Goal: Use online tool/utility: Utilize a website feature to perform a specific function

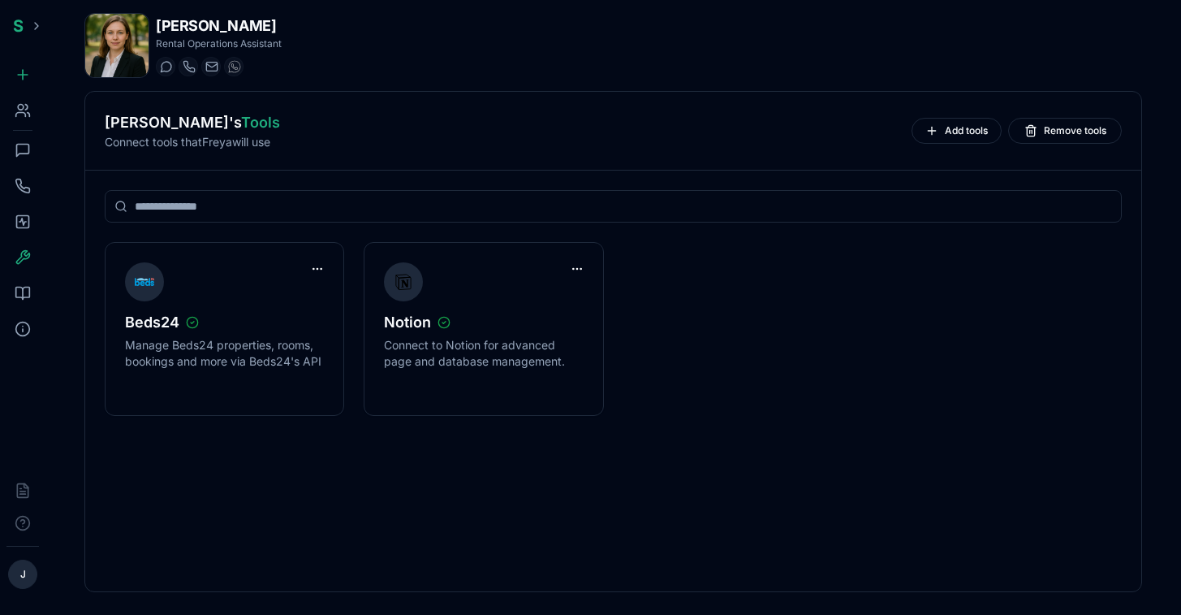
click at [26, 146] on icon at bounding box center [23, 150] width 16 height 16
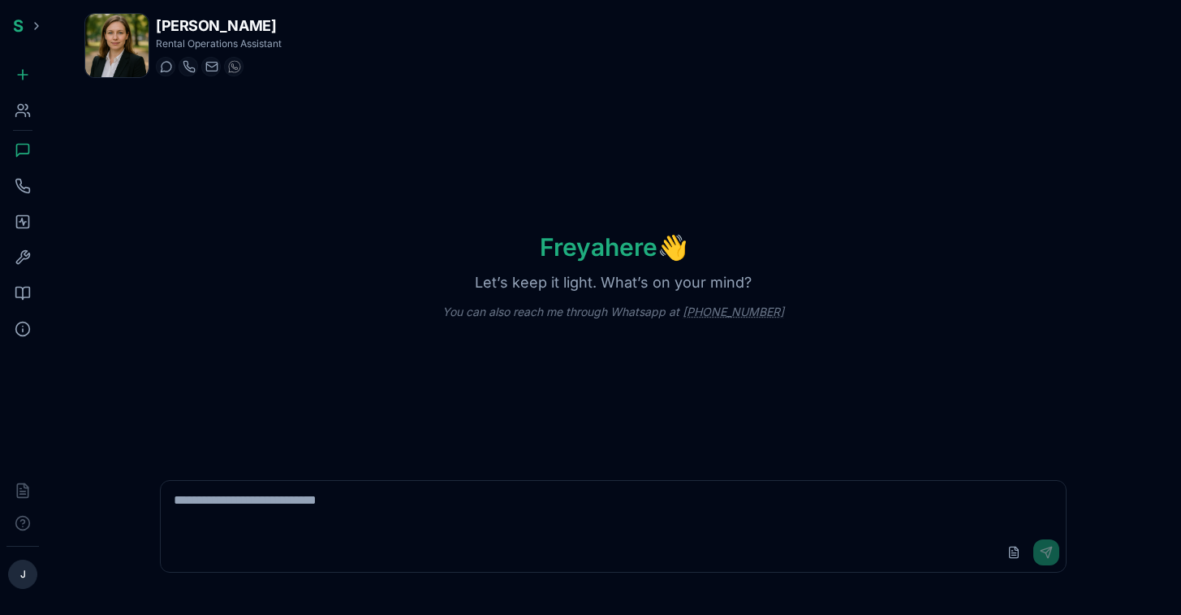
click at [25, 185] on icon at bounding box center [23, 186] width 16 height 16
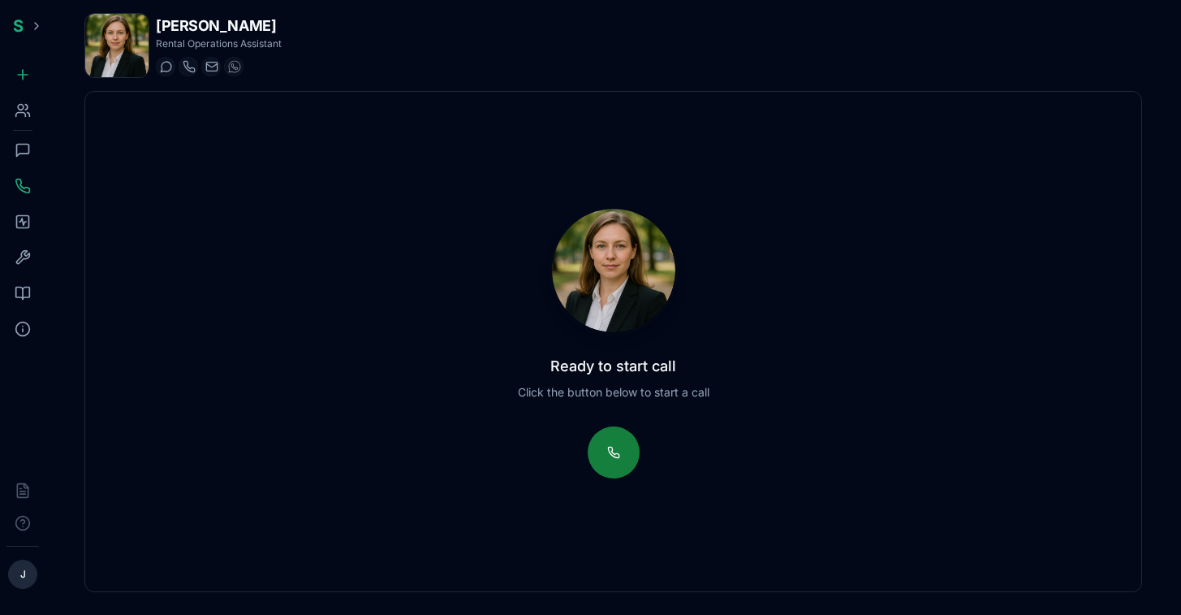
click at [602, 442] on button at bounding box center [614, 452] width 52 height 52
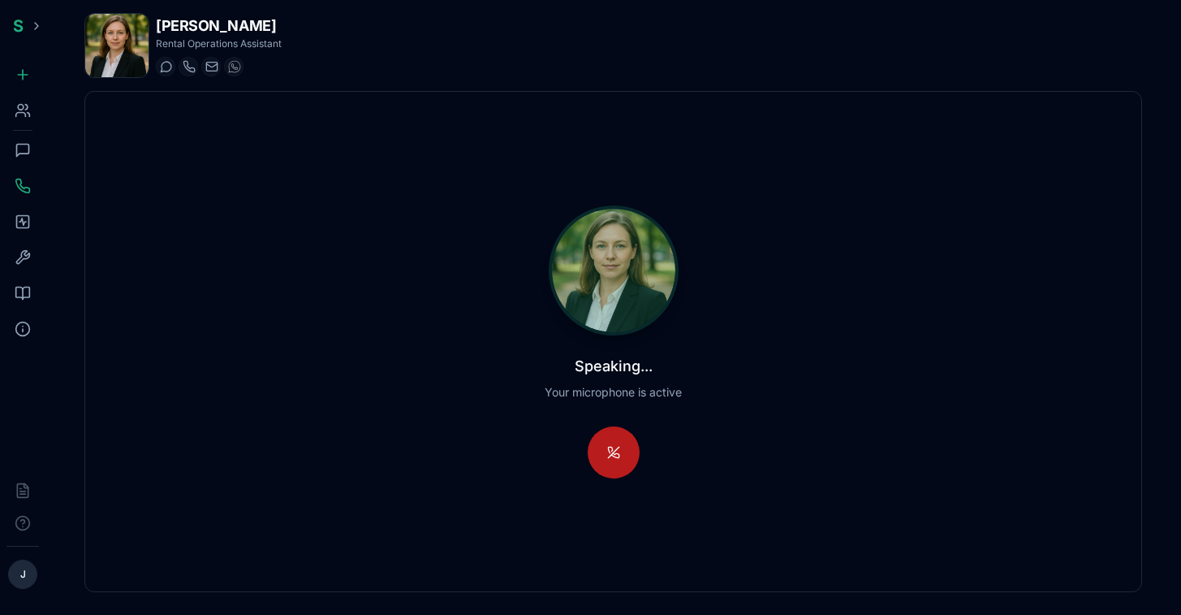
click at [617, 451] on button at bounding box center [614, 452] width 52 height 52
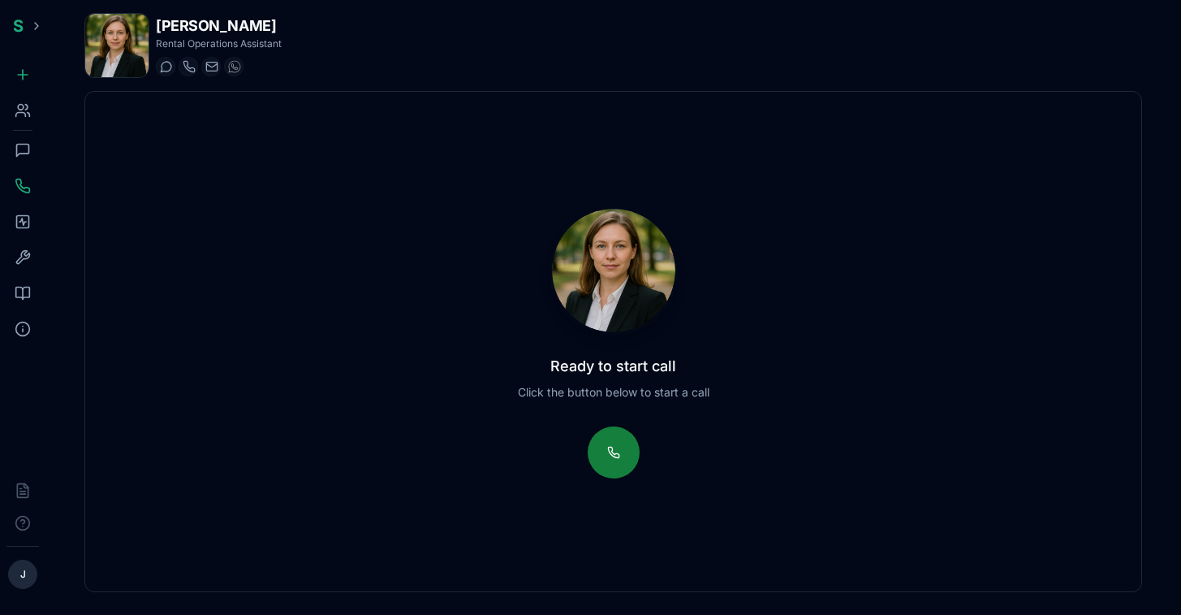
click at [618, 464] on button at bounding box center [614, 452] width 52 height 52
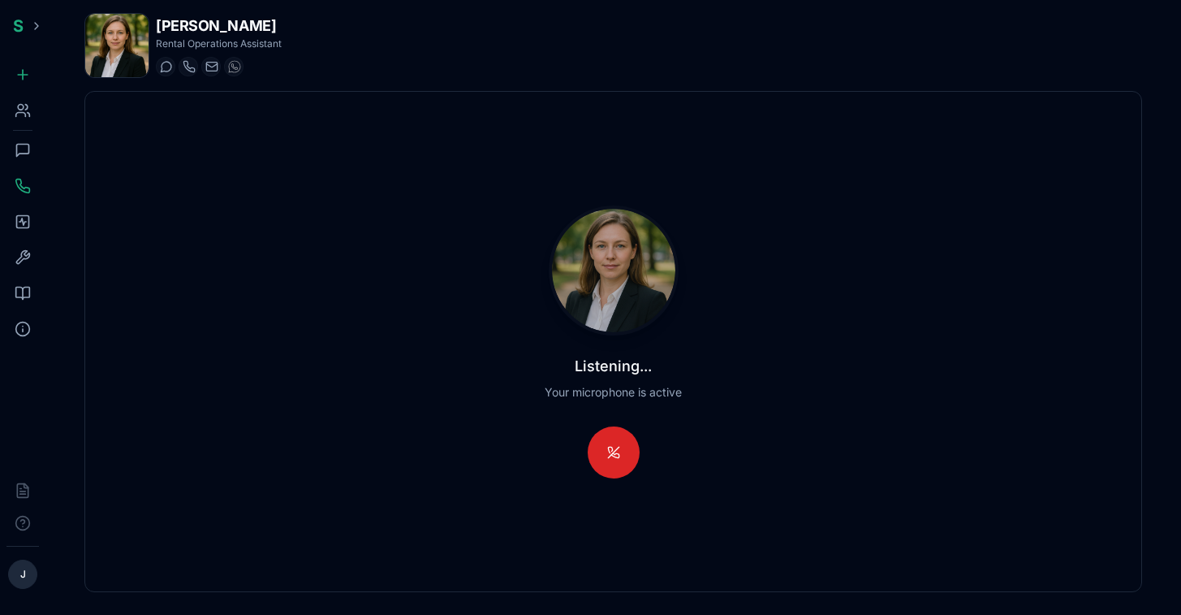
click at [924, 289] on div "Listening... Your microphone is active" at bounding box center [613, 341] width 1056 height 499
click at [620, 460] on button at bounding box center [614, 452] width 52 height 52
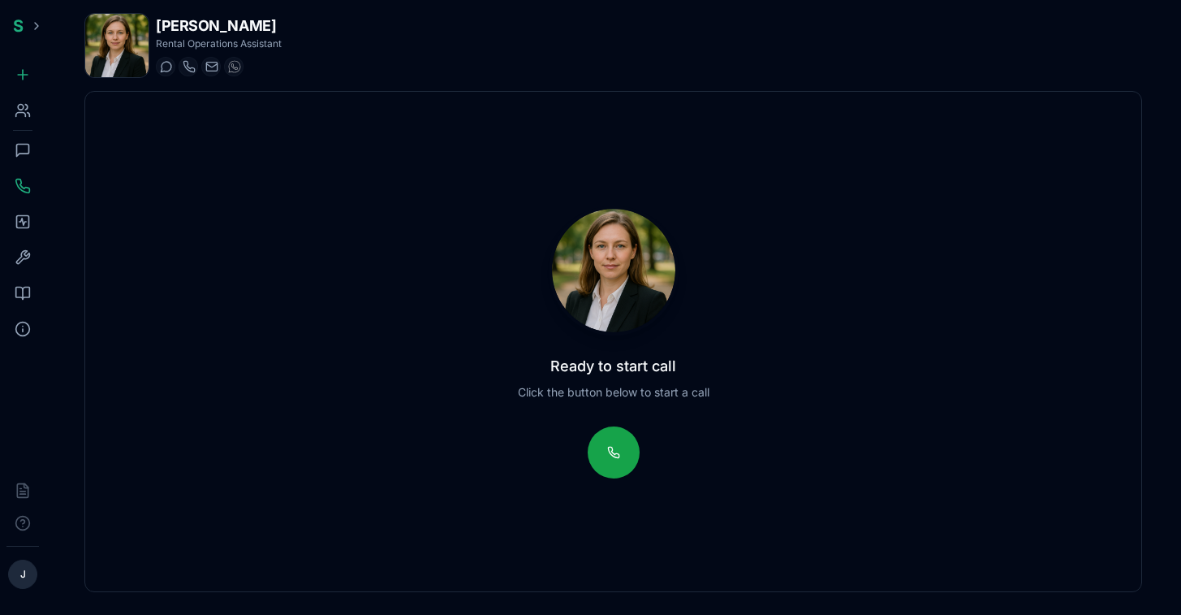
click at [24, 105] on icon at bounding box center [23, 110] width 16 height 16
